Goal: Task Accomplishment & Management: Manage account settings

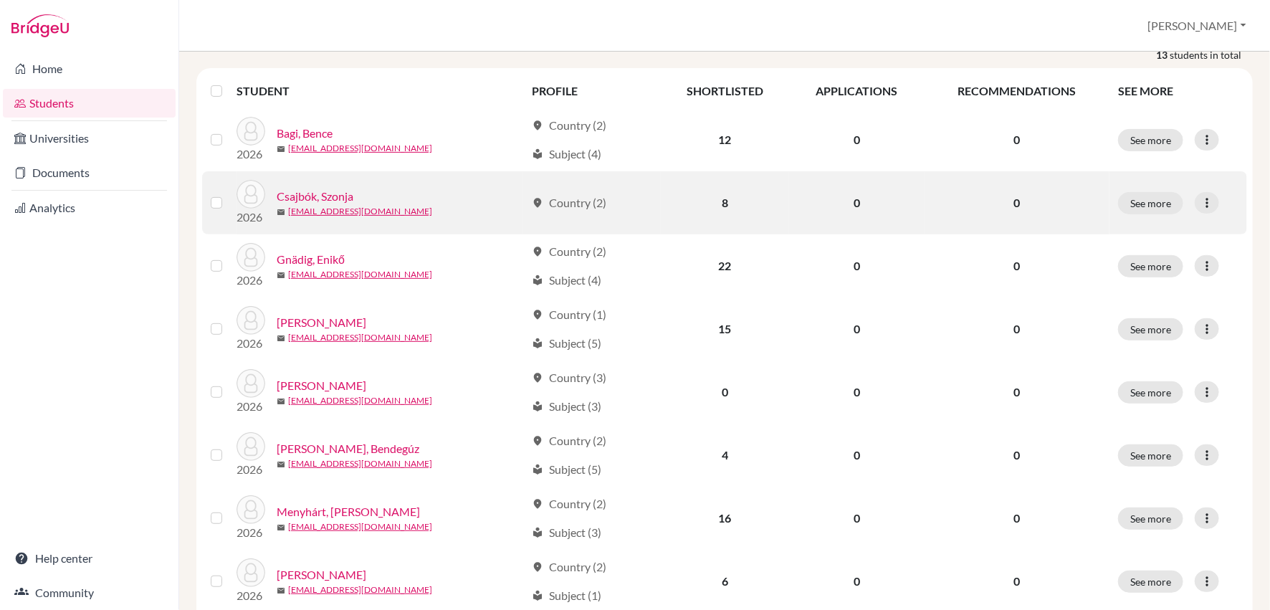
scroll to position [350, 0]
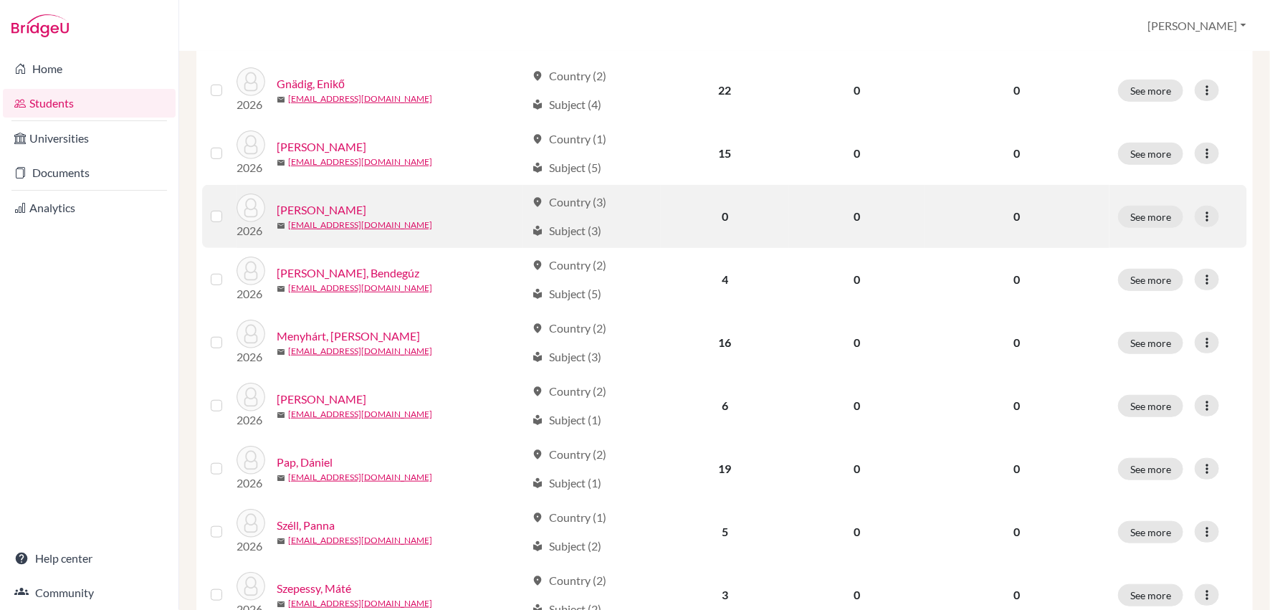
click at [335, 205] on link "[PERSON_NAME]" at bounding box center [322, 209] width 90 height 17
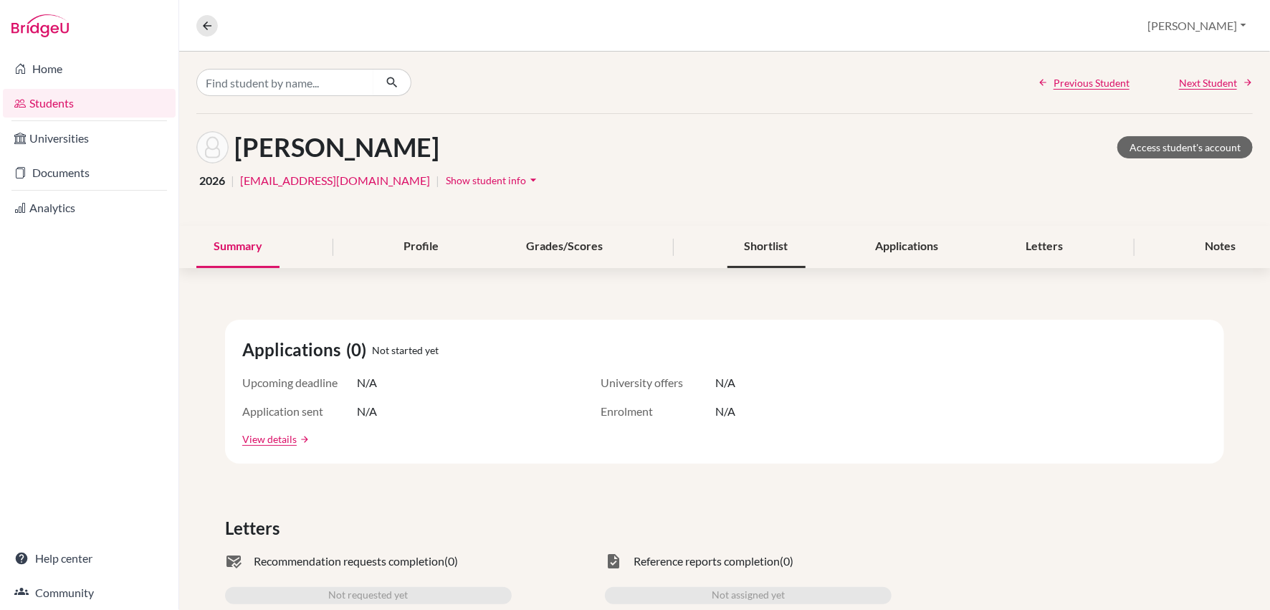
click at [766, 245] on div "Shortlist" at bounding box center [766, 247] width 78 height 42
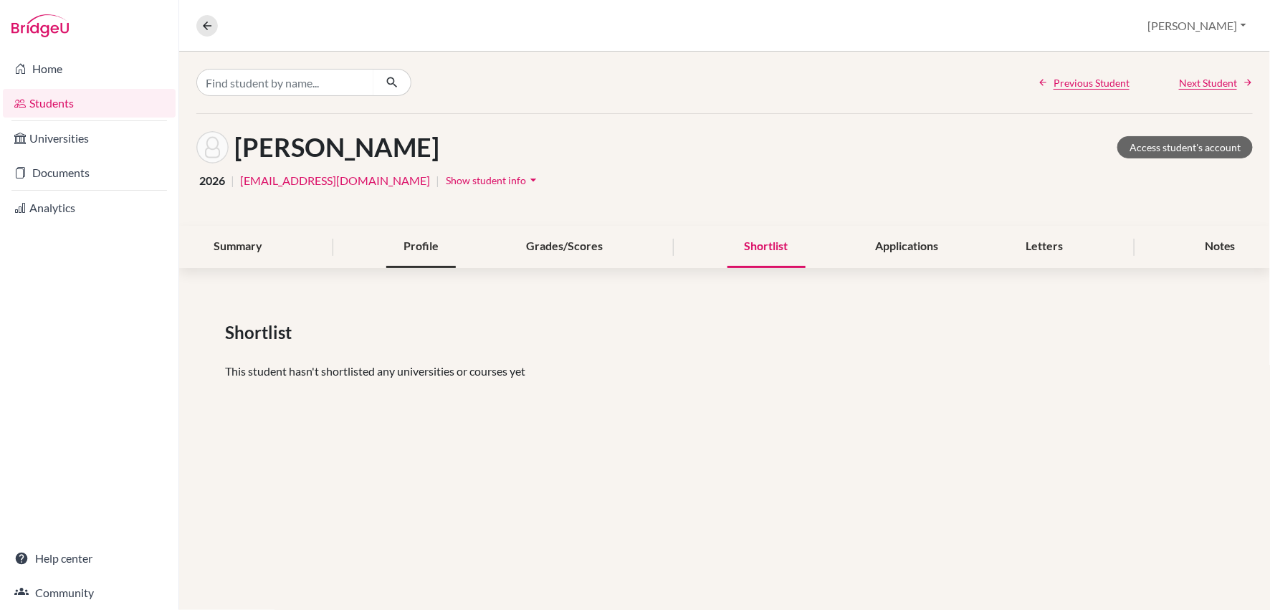
click at [407, 237] on div "Profile" at bounding box center [421, 247] width 70 height 42
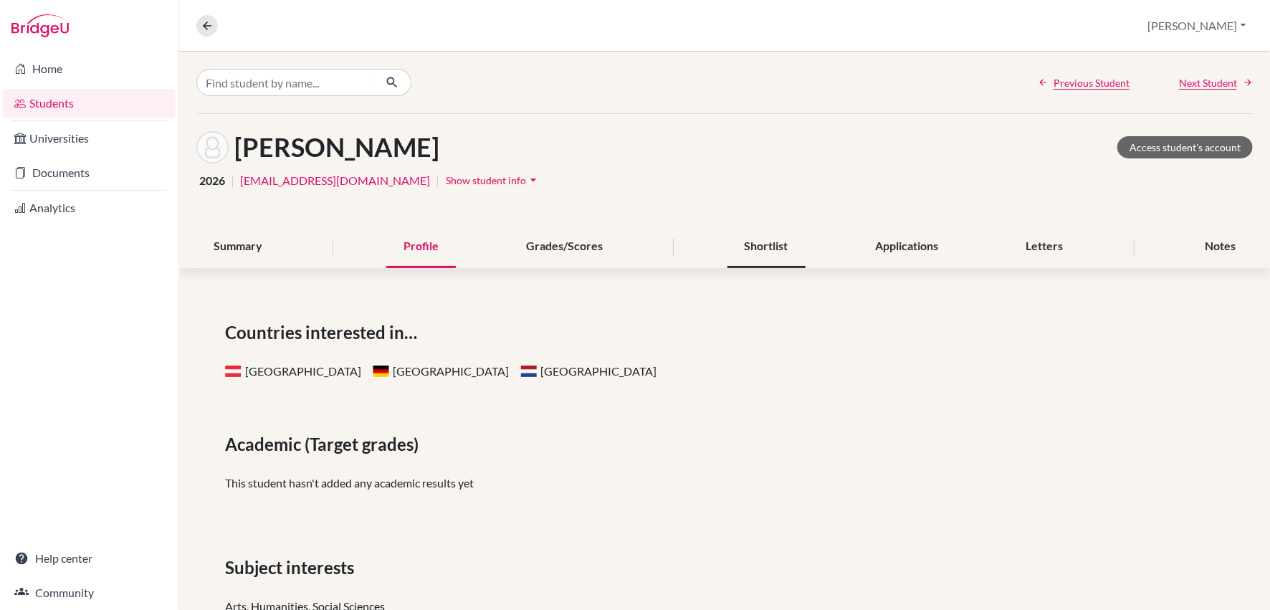
click at [773, 250] on div "Shortlist" at bounding box center [766, 247] width 78 height 42
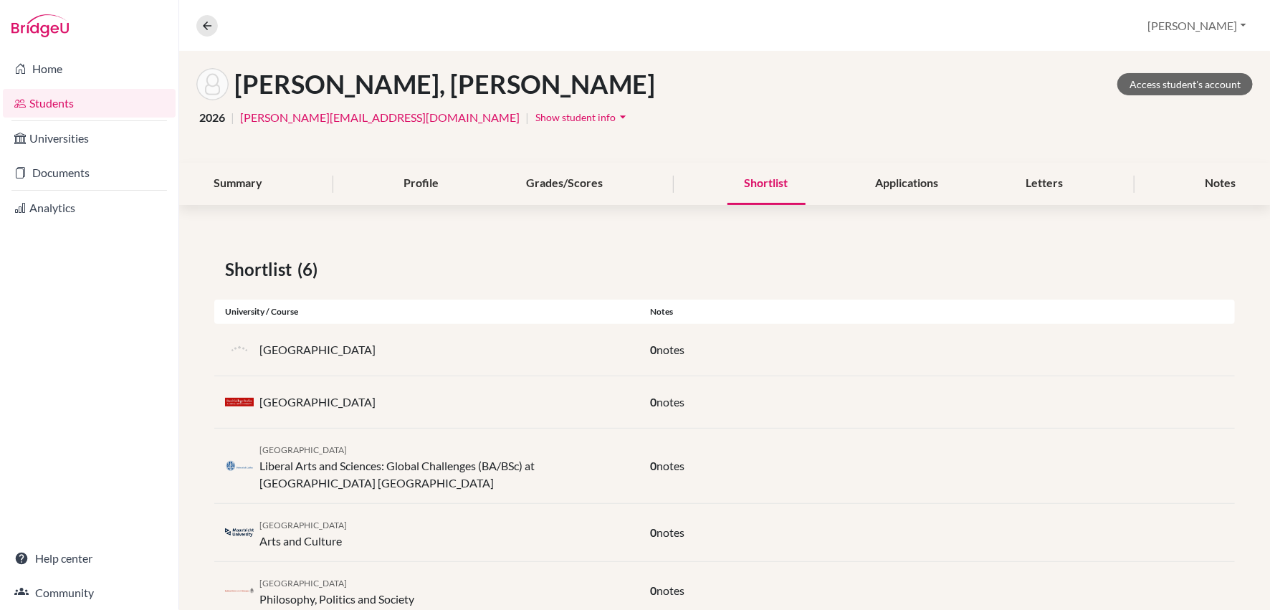
scroll to position [44, 0]
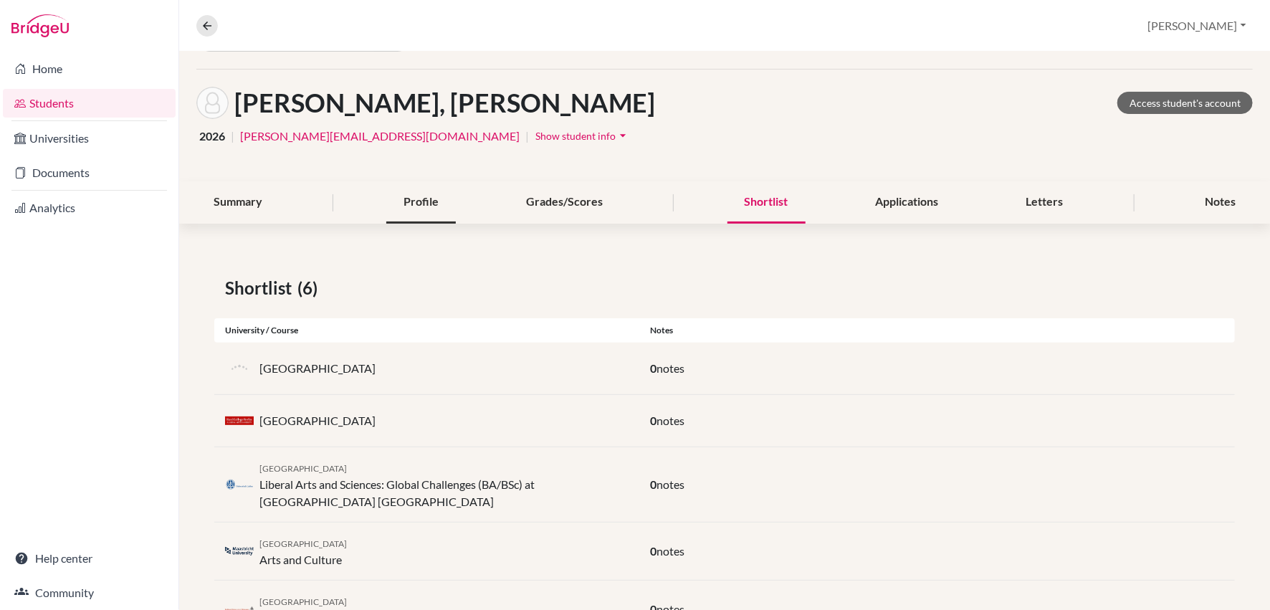
click at [411, 207] on div "Profile" at bounding box center [421, 202] width 70 height 42
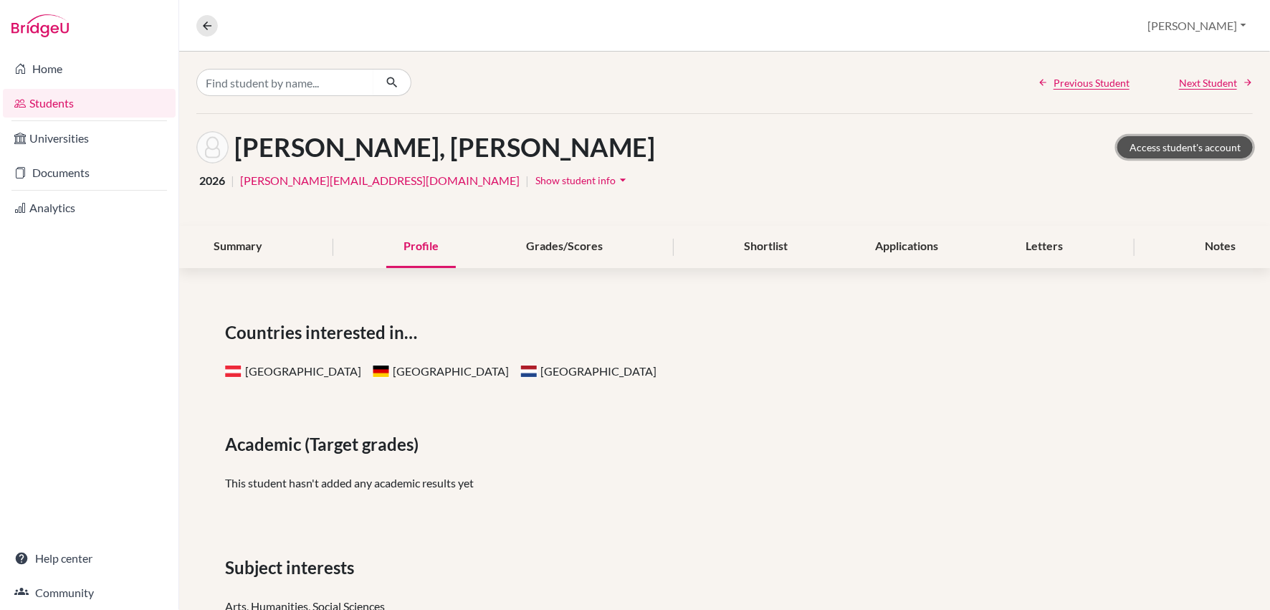
click at [1203, 149] on link "Access student's account" at bounding box center [1184, 147] width 135 height 22
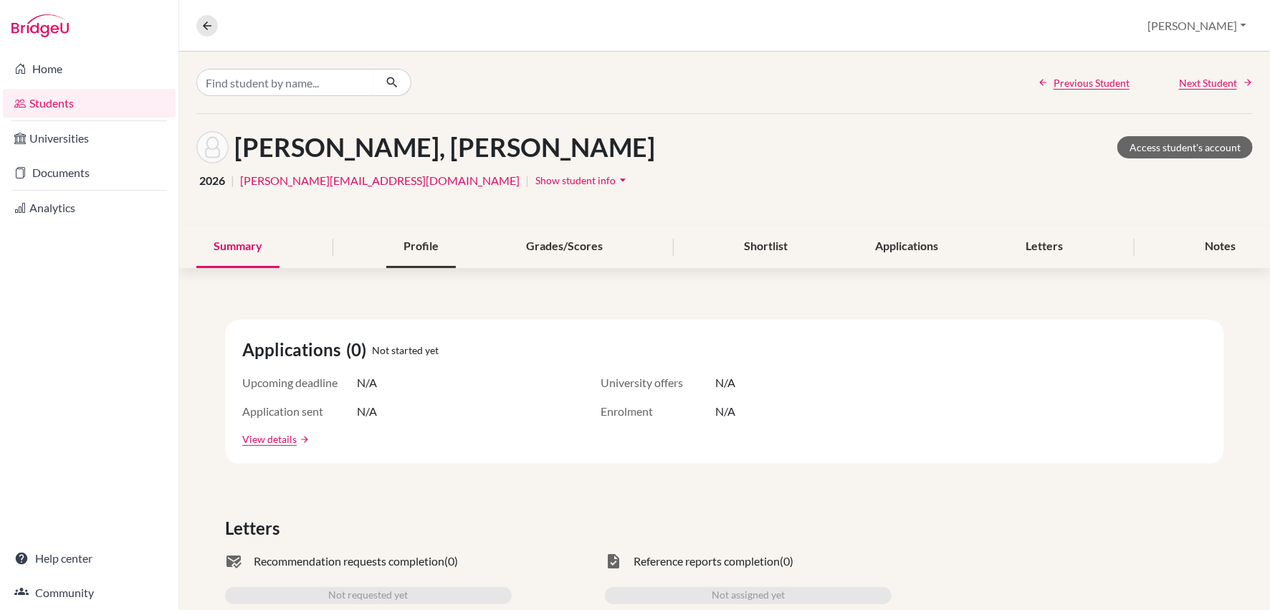
click at [429, 252] on div "Profile" at bounding box center [421, 247] width 70 height 42
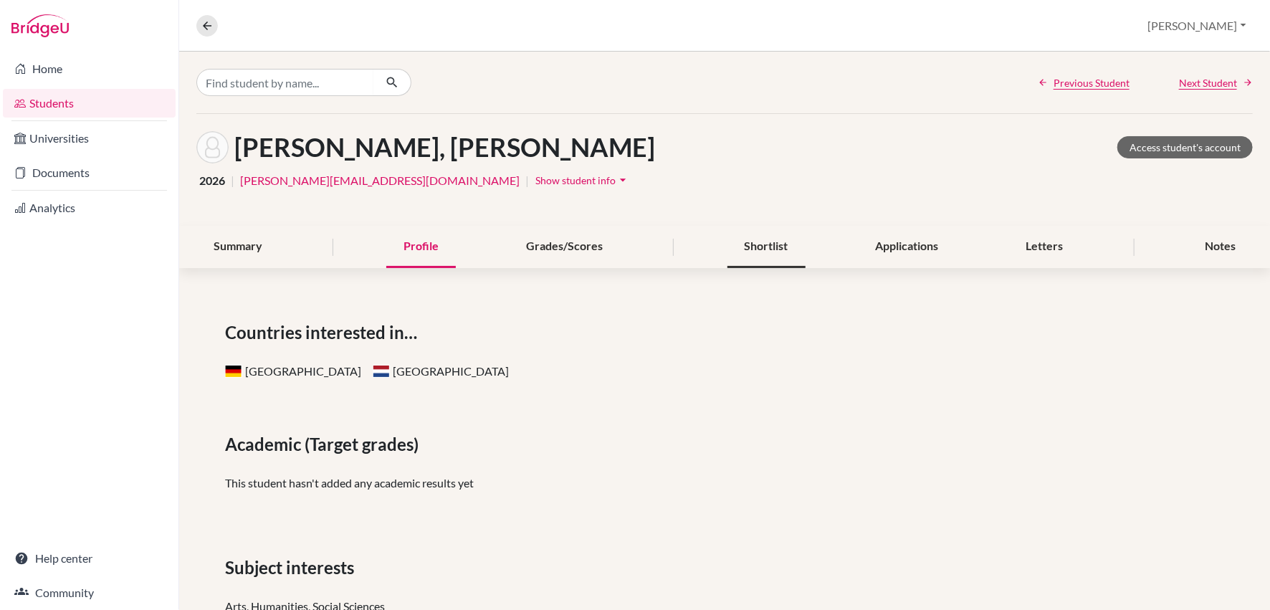
click at [760, 251] on div "Shortlist" at bounding box center [766, 247] width 78 height 42
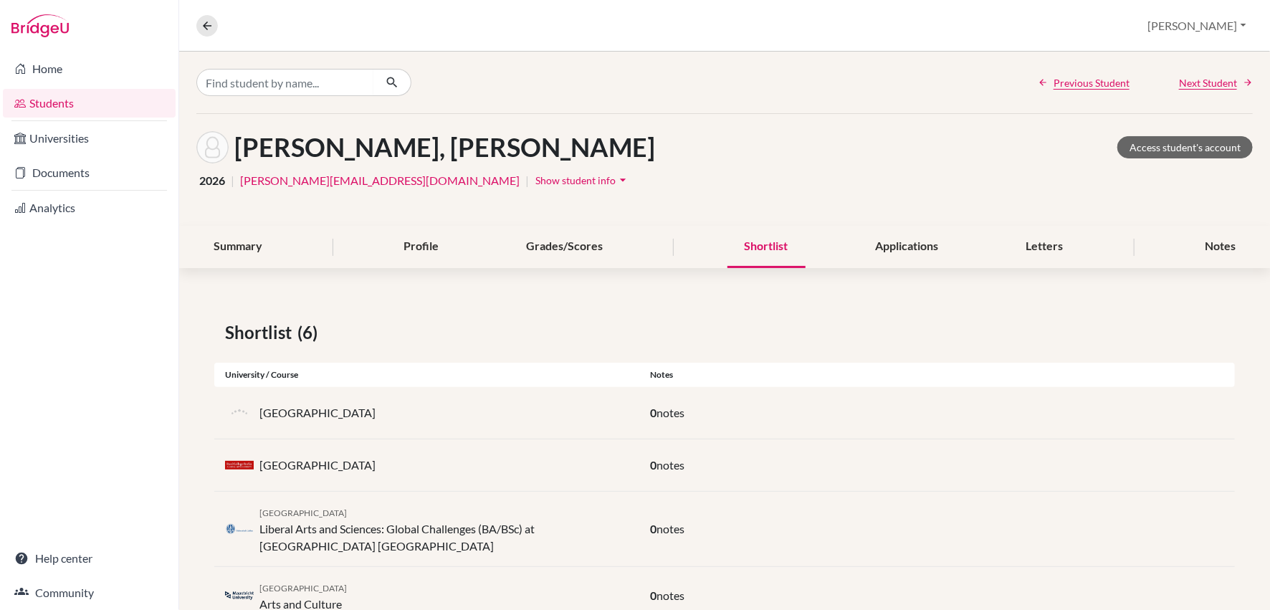
scroll to position [162, 0]
